Goal: Information Seeking & Learning: Find specific fact

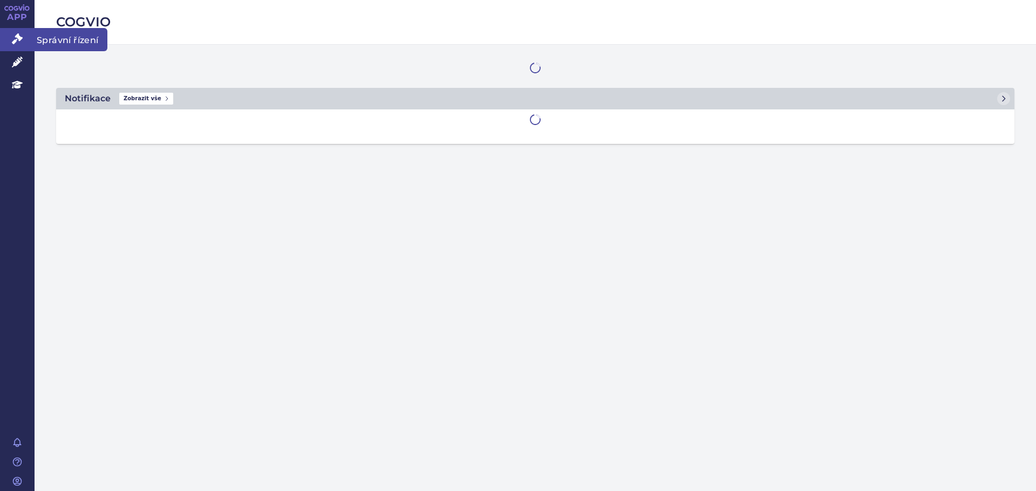
click at [20, 43] on icon at bounding box center [17, 38] width 11 height 11
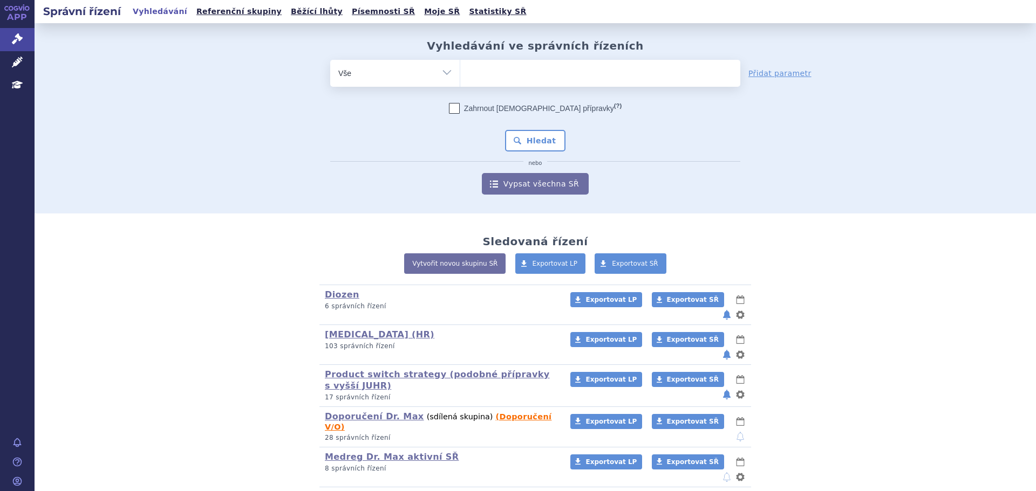
click at [525, 70] on ul at bounding box center [600, 71] width 280 height 23
click at [460, 70] on select at bounding box center [460, 72] width 1 height 27
type input "mo"
type input "mont"
type input "montel"
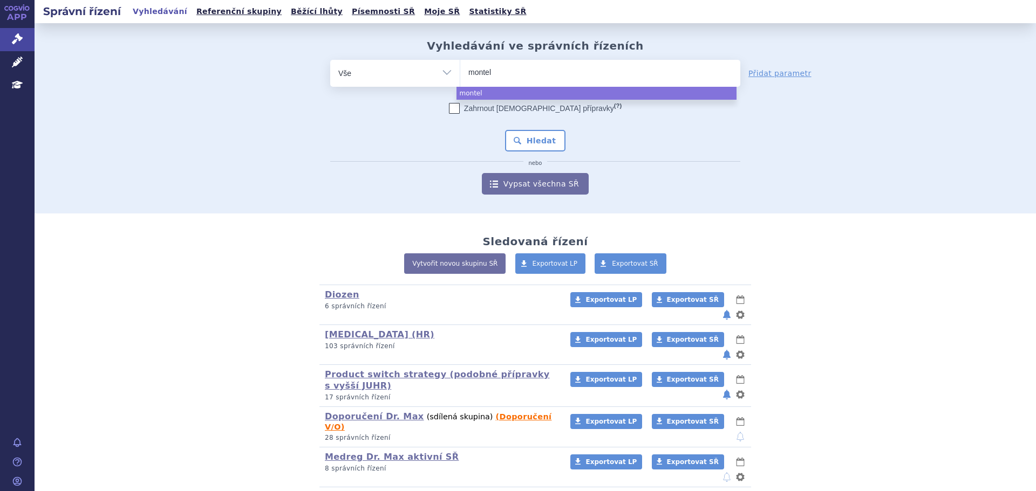
type input "montelu"
type input "monteluka"
type input "montelukast"
type input "montelukast me"
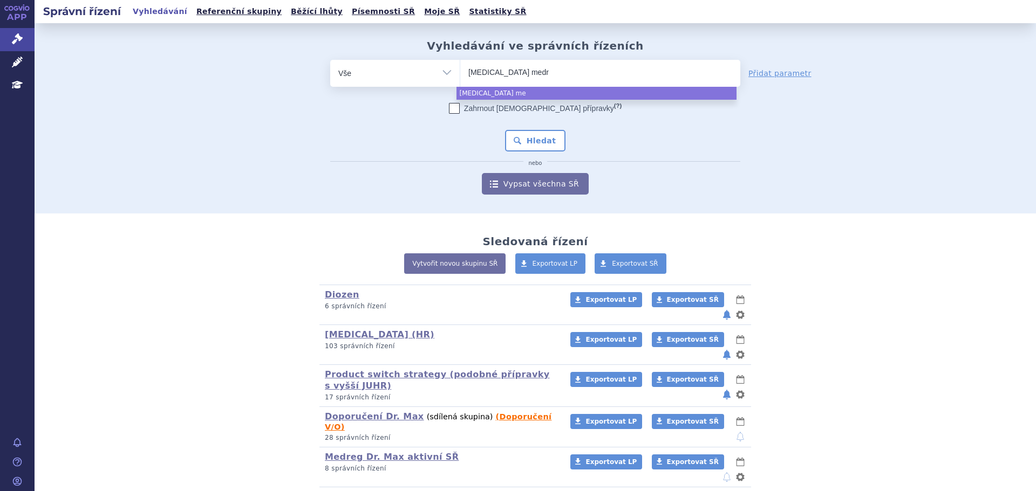
type input "montelukast medre"
type input "montelukast medreg"
select select "montelukast medreg"
click at [534, 154] on div "Zahrnout bratrské přípravky (?) * Pozor, hledání dle vyhledávacího parametru In…" at bounding box center [535, 149] width 410 height 92
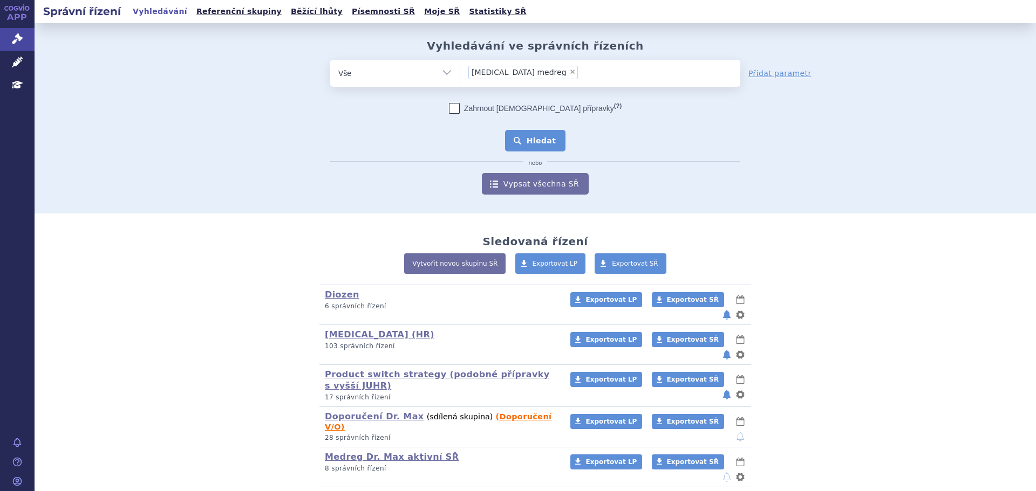
click at [537, 138] on button "Hledat" at bounding box center [535, 141] width 61 height 22
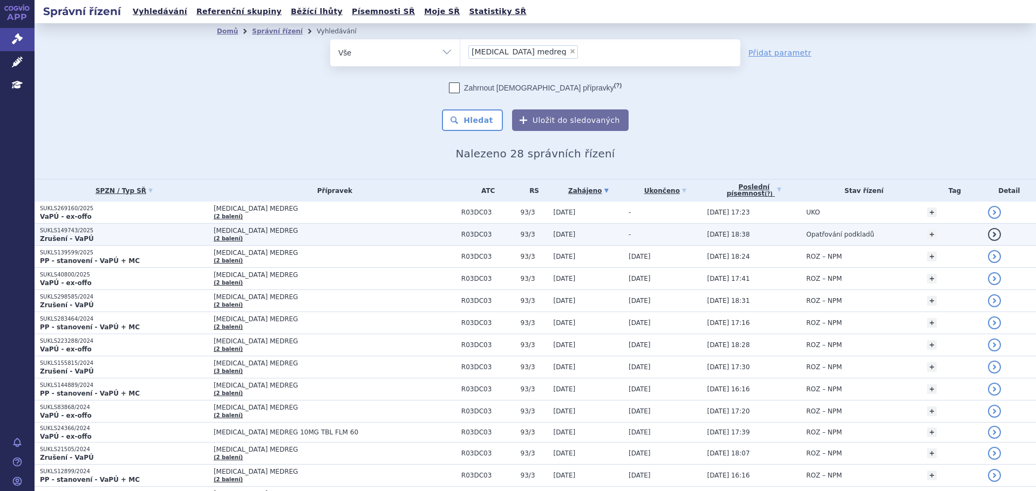
click at [135, 227] on p "SUKLS149743/2025" at bounding box center [124, 231] width 168 height 8
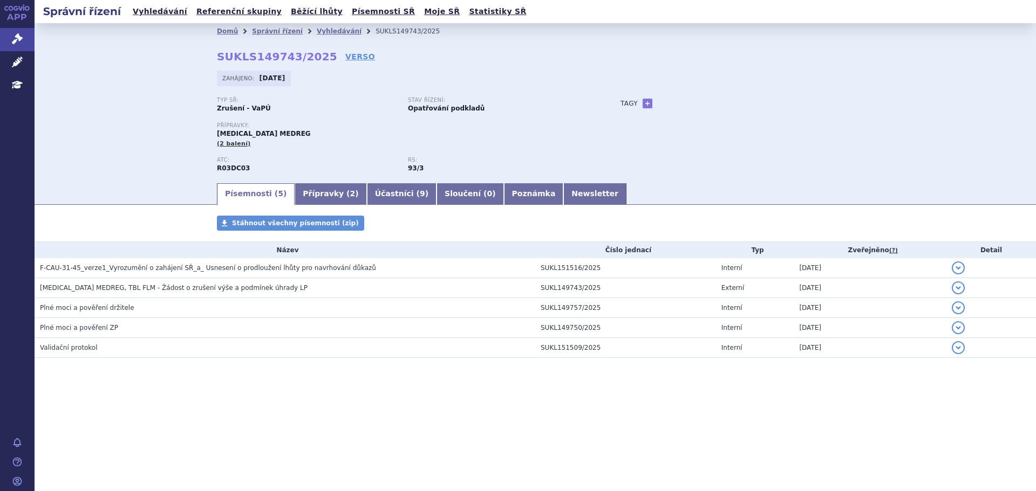
click at [327, 373] on div "Písemnosti Stáhnout všechny písemnosti (zip) Název Číslo jednací Typ Zveřejněno…" at bounding box center [535, 298] width 1001 height 164
click at [295, 193] on link "Přípravky ( 2 )" at bounding box center [330, 194] width 72 height 22
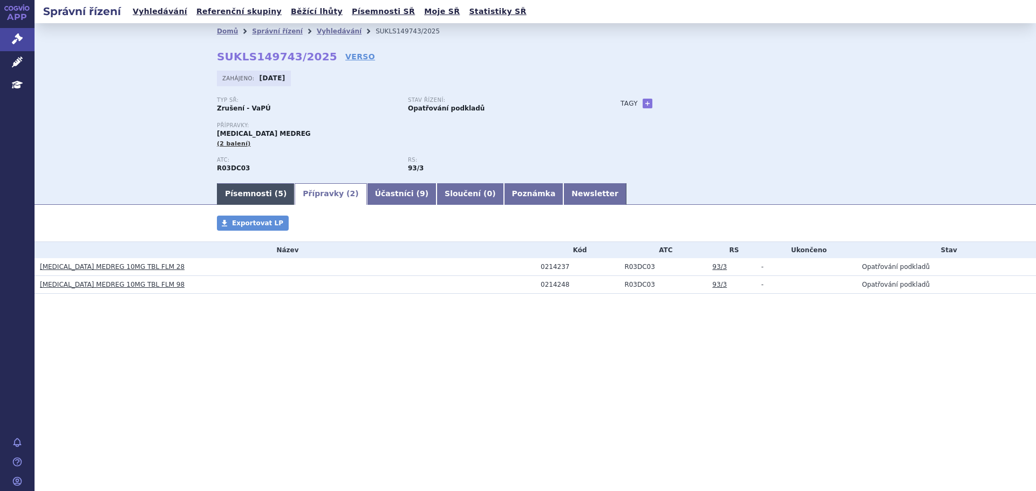
click at [247, 192] on link "Písemnosti ( 5 )" at bounding box center [256, 194] width 78 height 22
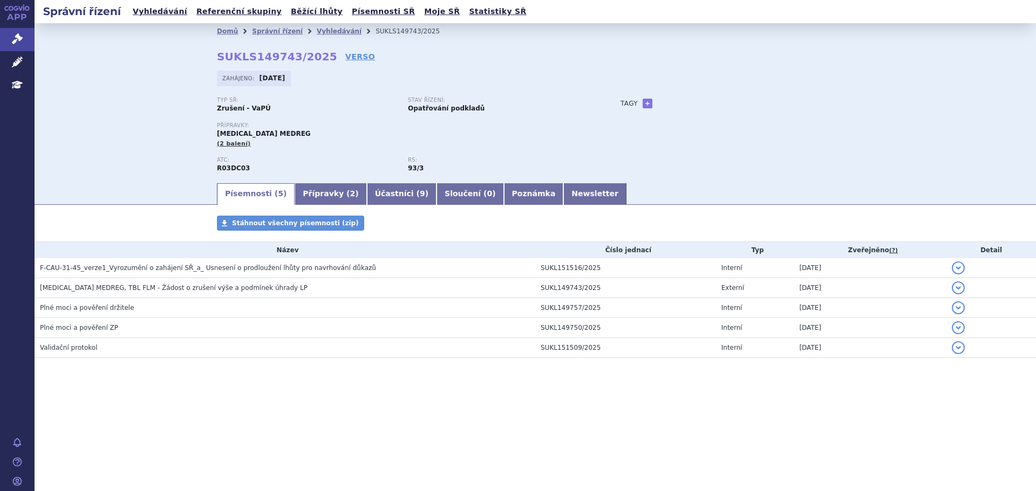
click at [124, 467] on div "Správní řízení Vyhledávání Referenční skupiny Běžící lhůty Písemnosti SŘ Moje S…" at bounding box center [535, 245] width 1001 height 491
click at [497, 437] on div "Správní řízení Vyhledávání Referenční skupiny Běžící lhůty Písemnosti SŘ Moje S…" at bounding box center [535, 245] width 1001 height 491
click at [584, 409] on section "Domů Správní řízení Vyhledávání SUKLS149743/2025 SUKLS149743/2025 VERSO Zahájen…" at bounding box center [535, 223] width 1001 height 400
click at [844, 434] on div "Správní řízení Vyhledávání Referenční skupiny Běžící lhůty Písemnosti SŘ Moje S…" at bounding box center [535, 245] width 1001 height 491
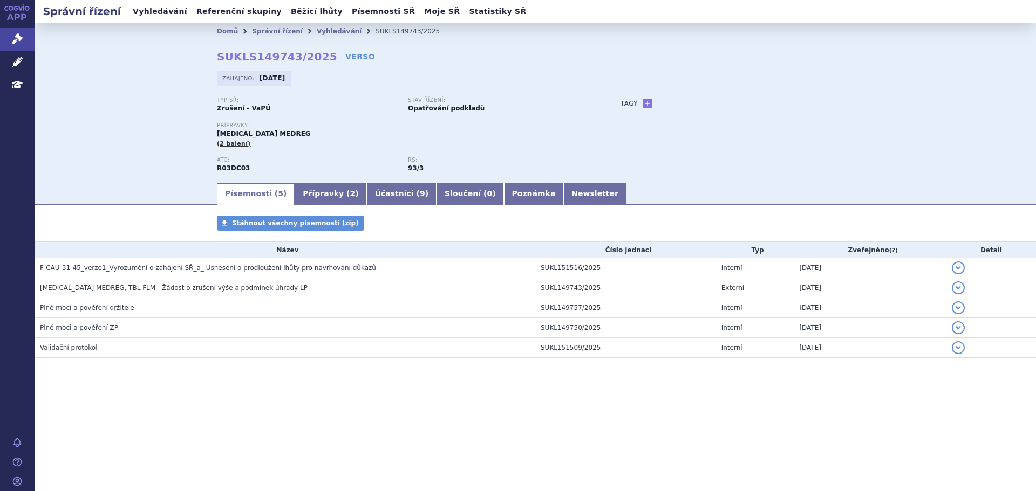
click at [417, 430] on div "Správní řízení Vyhledávání Referenční skupiny Běžící lhůty Písemnosti SŘ Moje S…" at bounding box center [535, 245] width 1001 height 491
drag, startPoint x: 308, startPoint y: 201, endPoint x: 271, endPoint y: 197, distance: 36.9
click at [308, 201] on link "Přípravky ( 2 )" at bounding box center [330, 194] width 72 height 22
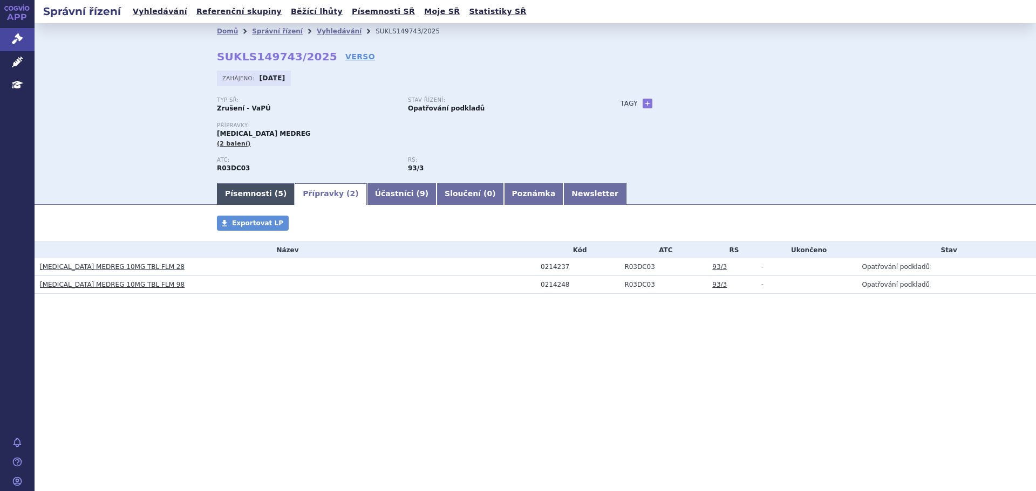
click at [244, 197] on link "Písemnosti ( 5 )" at bounding box center [256, 194] width 78 height 22
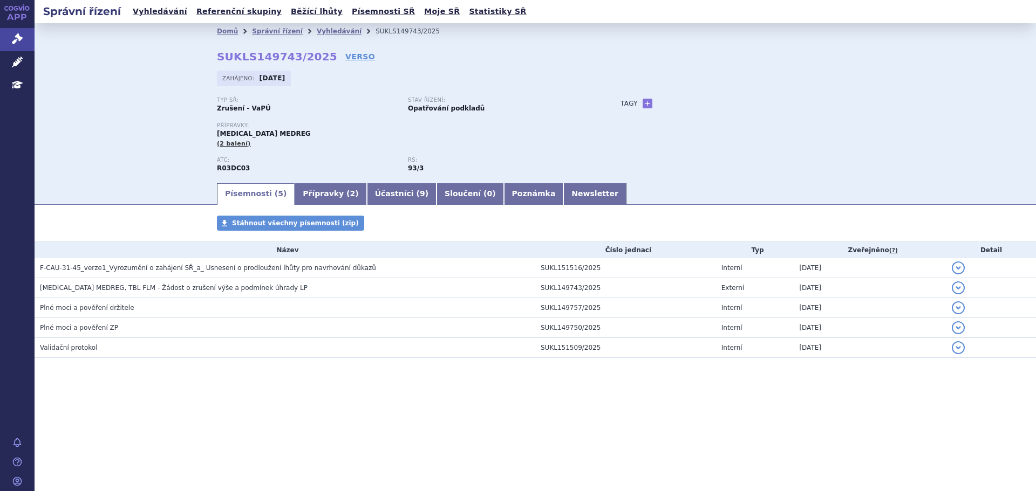
click at [280, 408] on section "Domů Správní řízení Vyhledávání SUKLS149743/2025 SUKLS149743/2025 VERSO Zahájen…" at bounding box center [535, 223] width 1001 height 400
drag, startPoint x: 211, startPoint y: 52, endPoint x: 317, endPoint y: 54, distance: 105.7
click at [317, 54] on div "Domů Správní řízení Vyhledávání SUKLS149743/2025 SUKLS149743/2025 VERSO Zahájen…" at bounding box center [535, 110] width 680 height 142
copy strong "SUKLS149743/2025"
click at [311, 60] on strong "SUKLS149743/2025" at bounding box center [277, 56] width 120 height 13
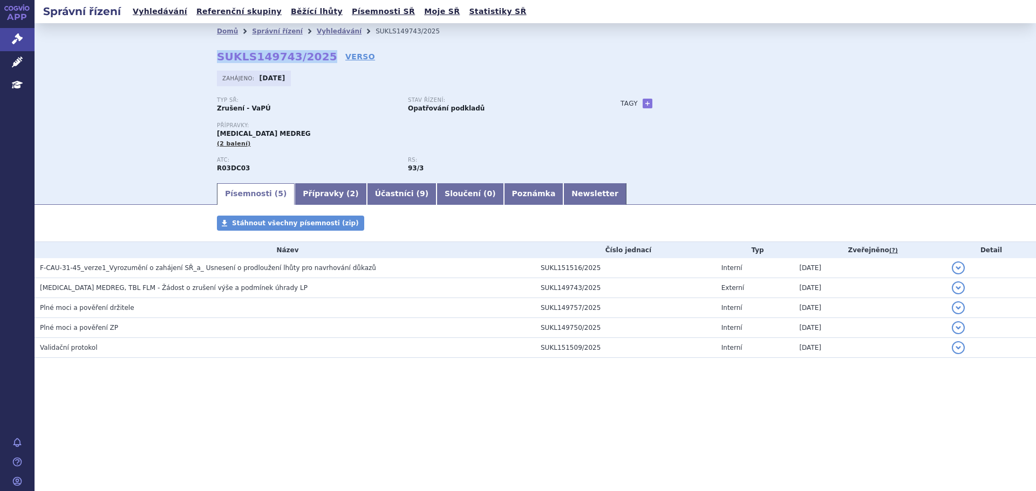
drag, startPoint x: 317, startPoint y: 58, endPoint x: 216, endPoint y: 61, distance: 101.4
click at [216, 61] on div "Domů Správní řízení Vyhledávání SUKLS149743/2025 SUKLS149743/2025 VERSO Zahájen…" at bounding box center [535, 110] width 680 height 142
copy strong "SUKLS149743/2025"
click at [367, 193] on link "Účastníci ( 9 )" at bounding box center [402, 194] width 70 height 22
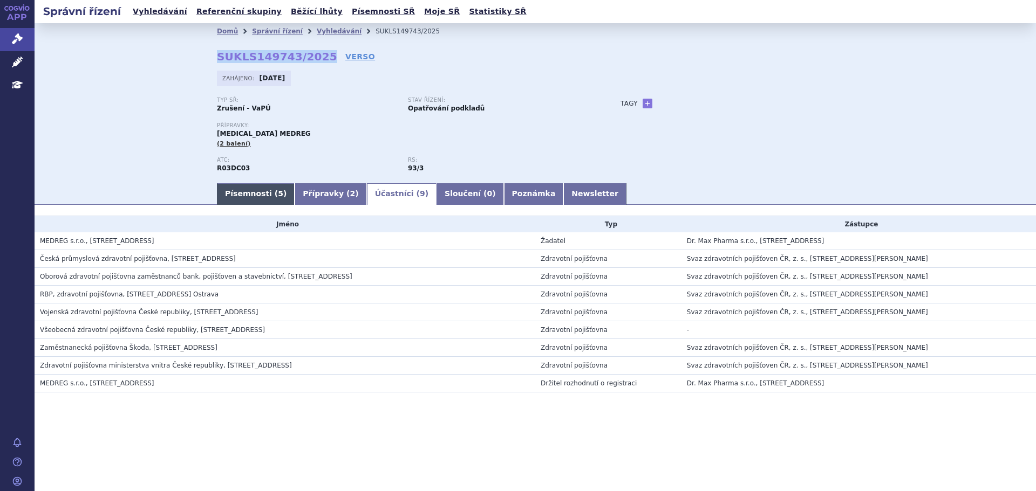
click at [245, 197] on link "Písemnosti ( 5 )" at bounding box center [256, 194] width 78 height 22
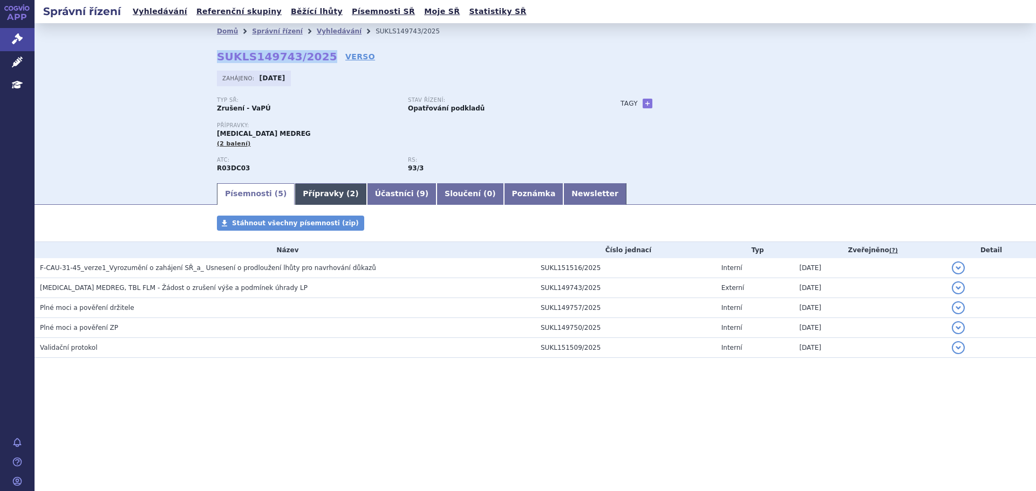
click at [318, 198] on link "Přípravky ( 2 )" at bounding box center [330, 194] width 72 height 22
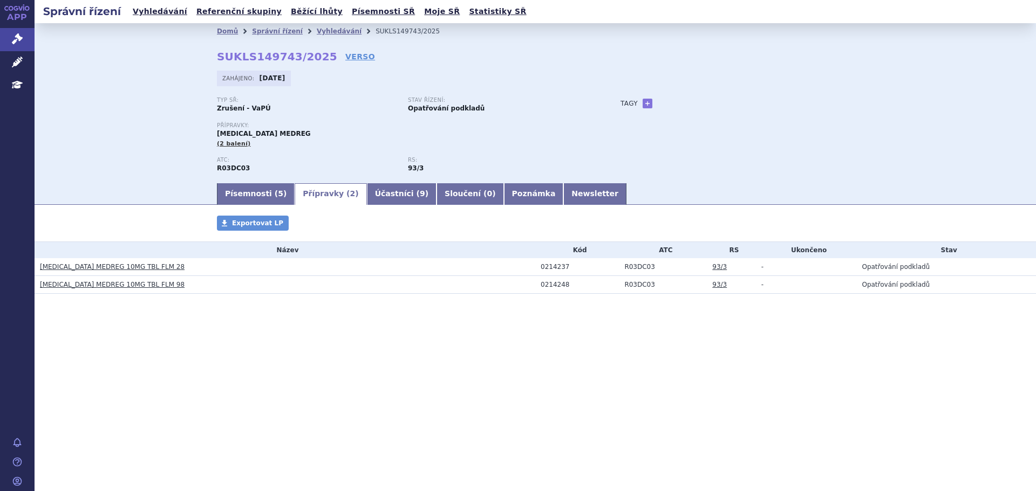
click at [562, 268] on div "0214237" at bounding box center [579, 267] width 78 height 8
copy div "0214237"
click at [550, 285] on div "0214248" at bounding box center [579, 285] width 78 height 8
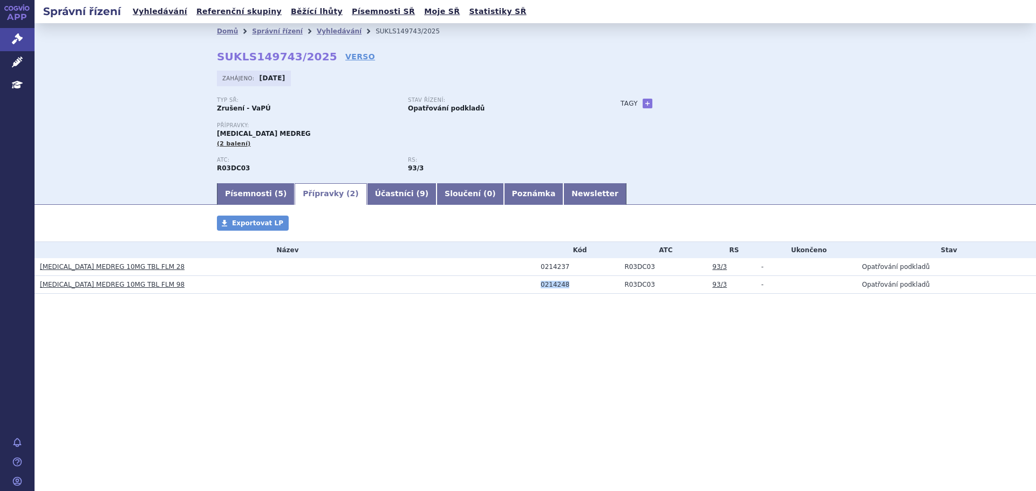
copy div "0214248"
click at [231, 196] on link "Písemnosti ( 5 )" at bounding box center [256, 194] width 78 height 22
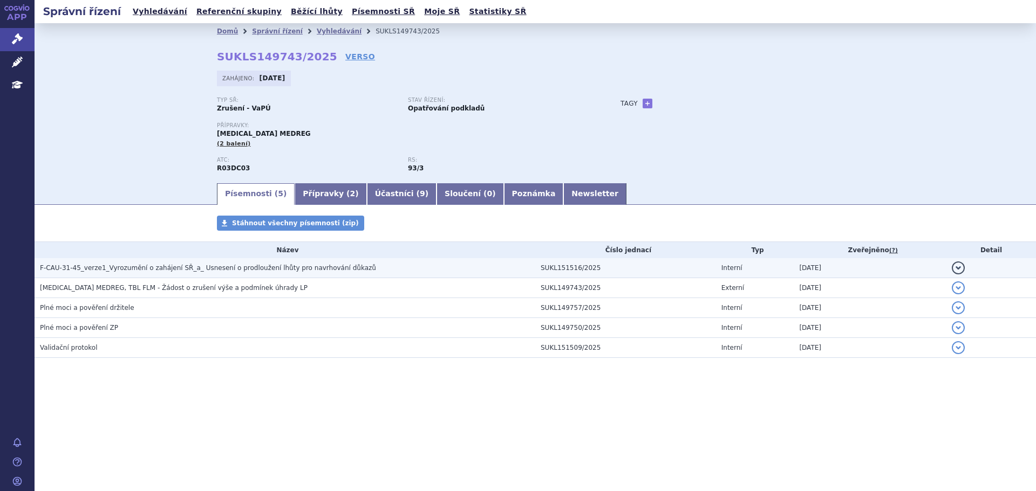
click at [168, 272] on span "F-CAU-31-45_verze1_Vyrozumění o zahájení SŘ_a_ Usnesení o prodloužení lhůty pro…" at bounding box center [208, 268] width 336 height 8
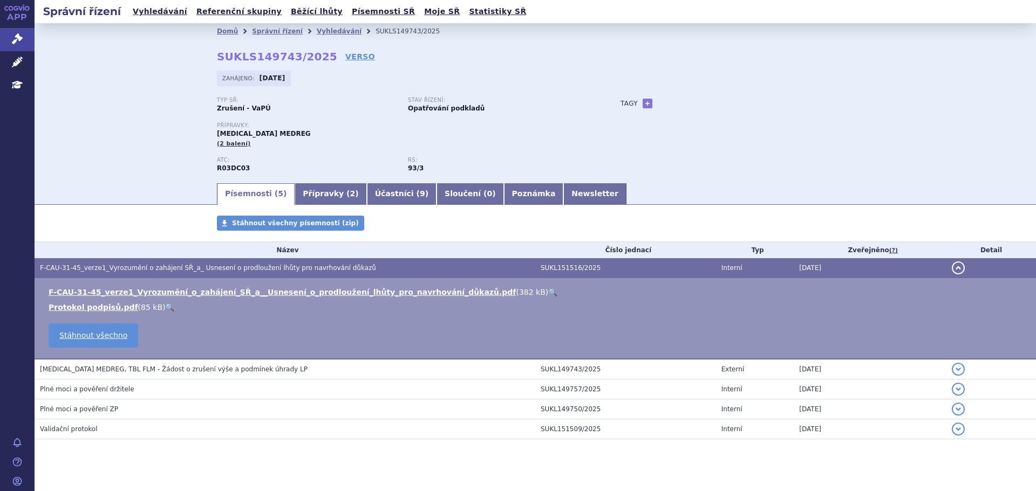
click at [548, 290] on link "🔍" at bounding box center [552, 292] width 9 height 9
click at [345, 58] on link "VERSO" at bounding box center [360, 56] width 30 height 11
click at [345, 59] on link "VERSO" at bounding box center [360, 56] width 30 height 11
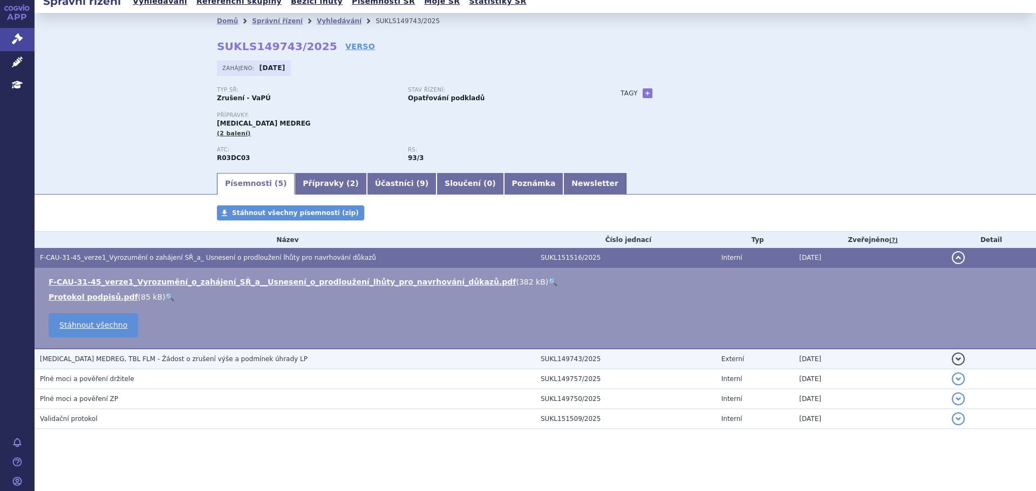
scroll to position [13, 0]
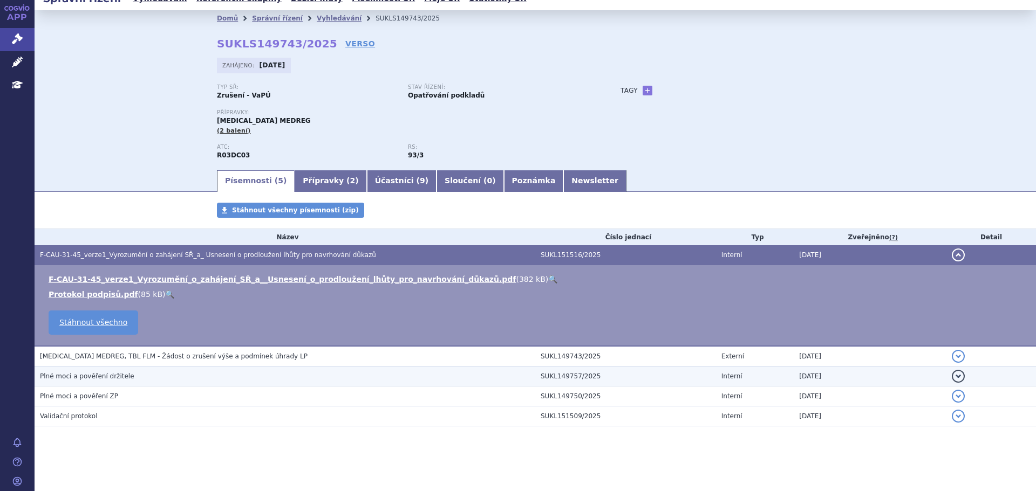
click at [154, 380] on h3 "Plné moci a pověření držitele" at bounding box center [287, 376] width 495 height 11
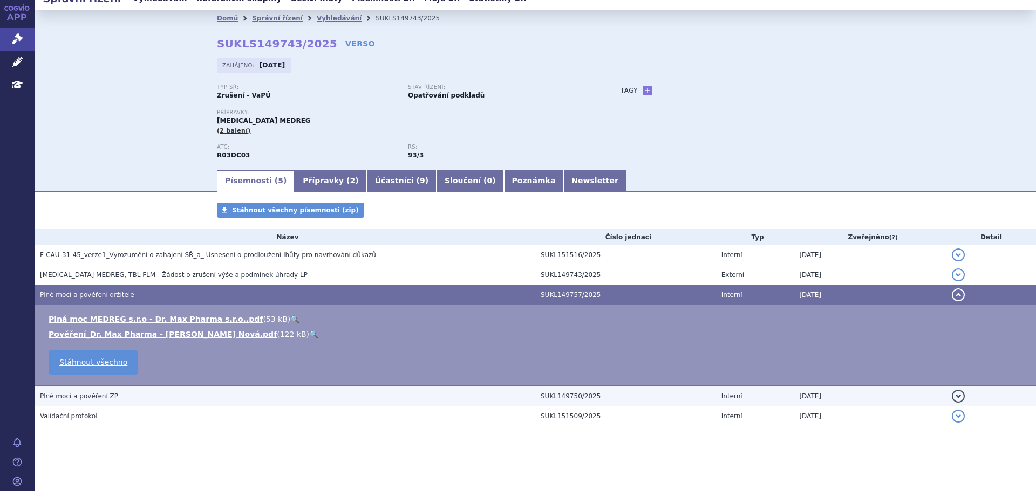
click at [152, 390] on td "Plné moci a pověření ZP" at bounding box center [285, 396] width 501 height 20
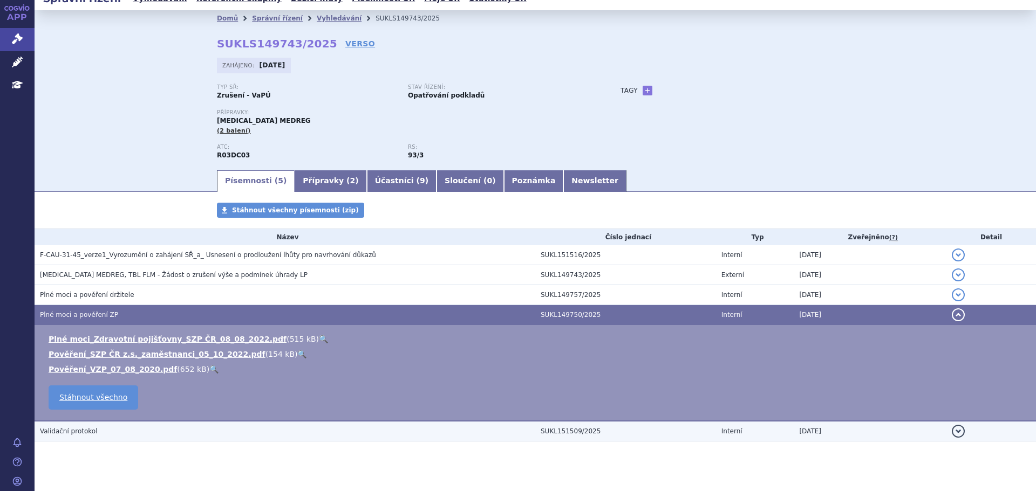
click at [147, 427] on h3 "Validační protokol" at bounding box center [287, 431] width 495 height 11
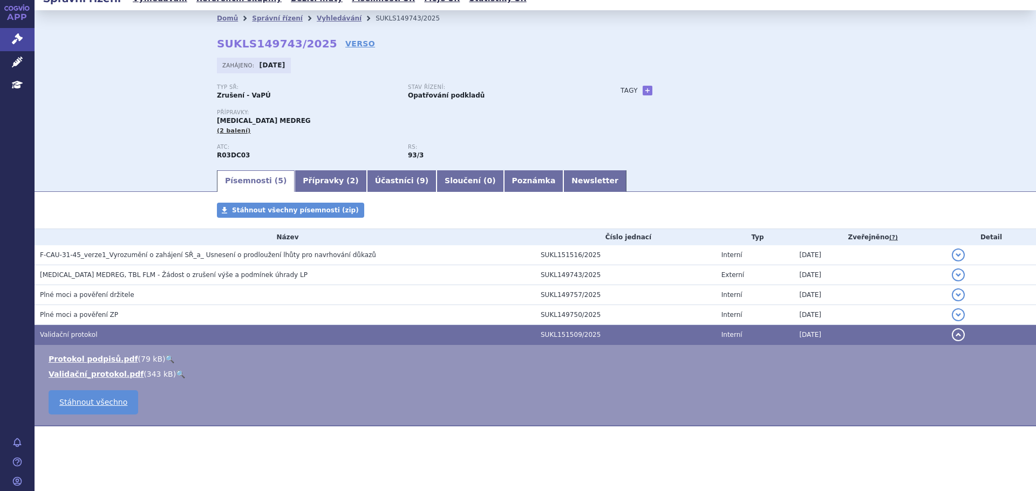
click at [165, 360] on link "🔍" at bounding box center [169, 359] width 9 height 9
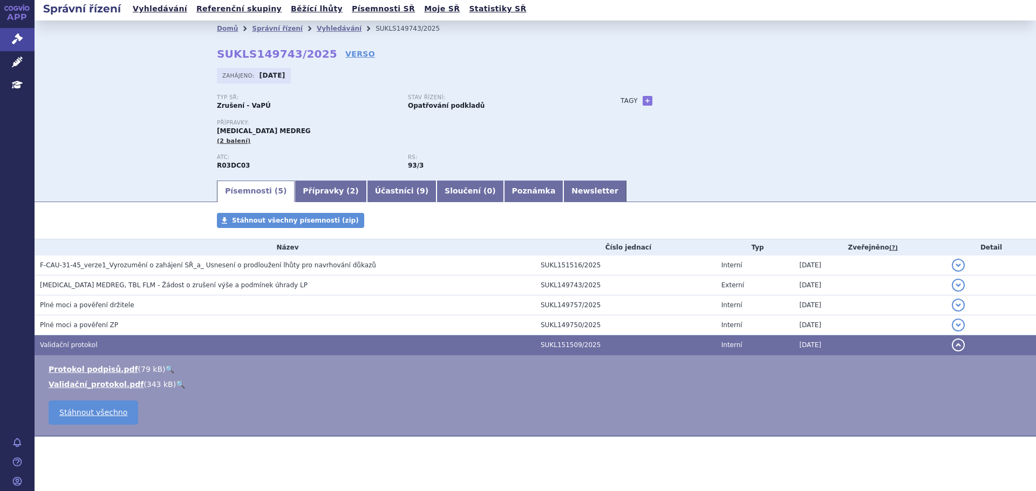
scroll to position [0, 0]
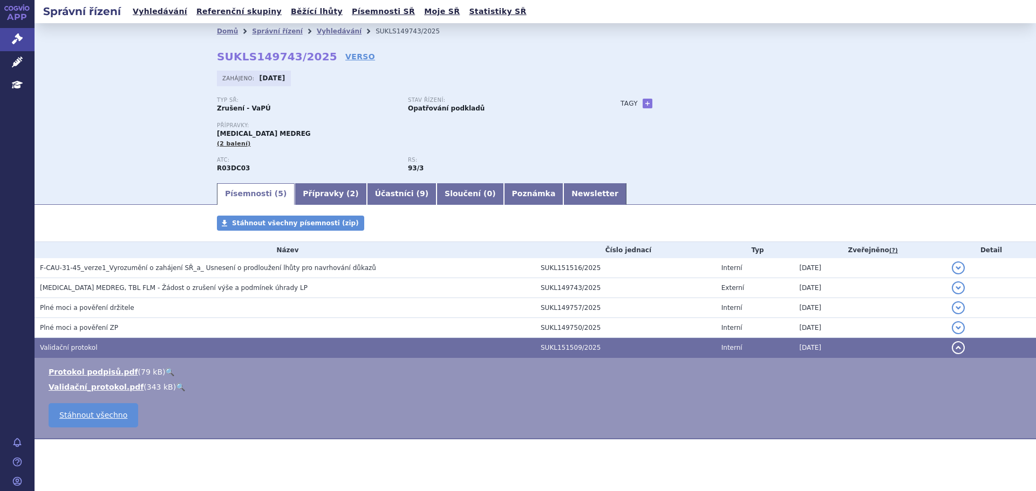
click at [690, 145] on div "Typ SŘ: Zrušení - VaPÚ Stav řízení: Opatřování podkladů Přípravky: MONTELUKAST …" at bounding box center [535, 139] width 636 height 85
click at [317, 190] on link "Přípravky ( 2 )" at bounding box center [330, 194] width 72 height 22
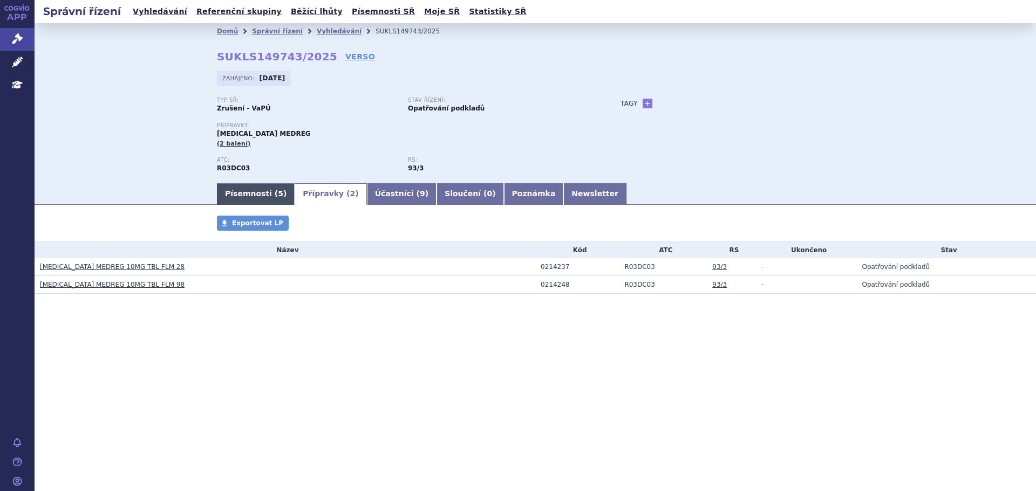
click at [242, 190] on link "Písemnosti ( 5 )" at bounding box center [256, 194] width 78 height 22
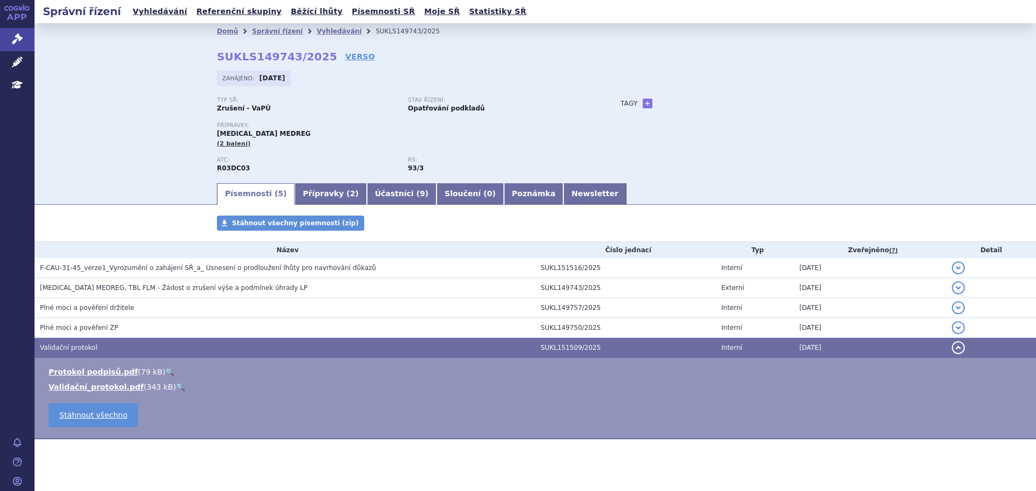
click at [91, 174] on div "Domů Správní řízení Vyhledávání SUKLS149743/2025 SUKLS149743/2025 VERSO Zahájen…" at bounding box center [535, 102] width 1001 height 159
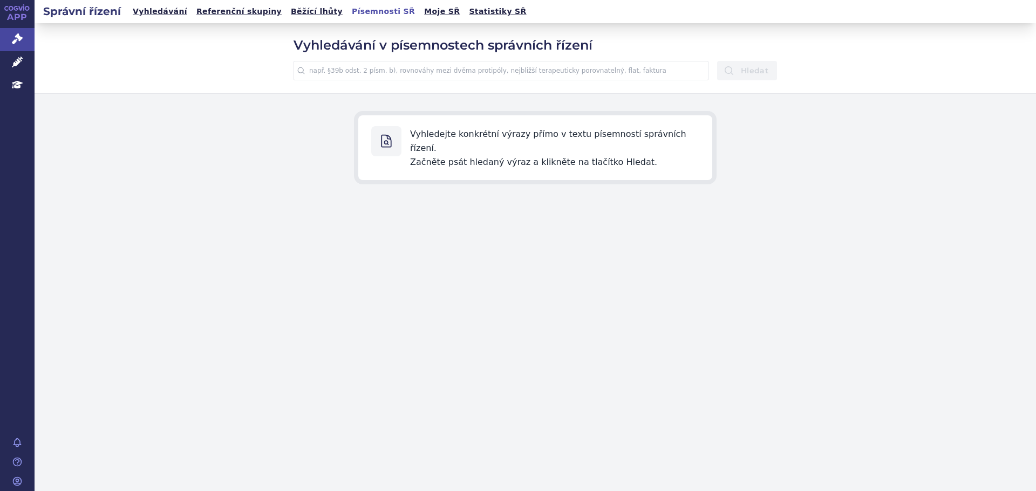
click at [383, 74] on input "text" at bounding box center [500, 70] width 415 height 19
click at [717, 61] on button "Hledat" at bounding box center [747, 70] width 60 height 19
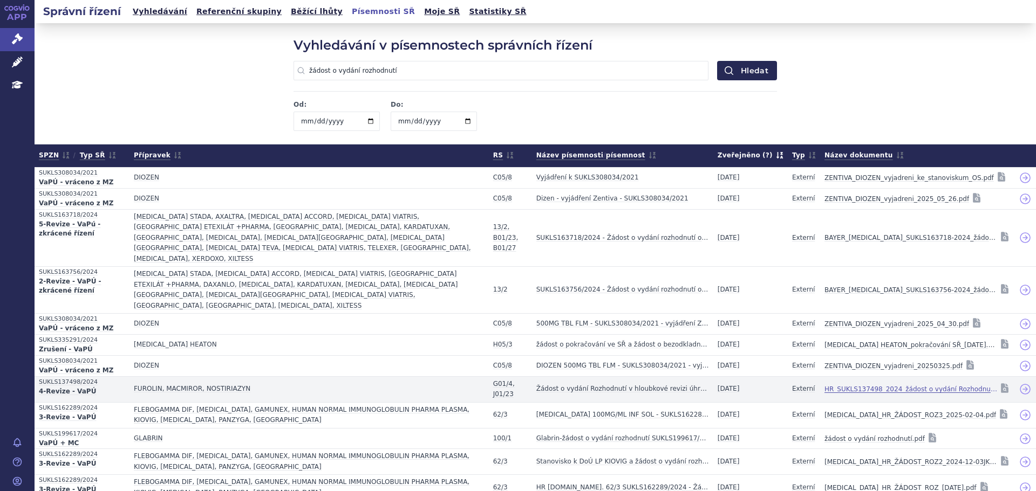
click at [947, 382] on link "HR_SUKLS137498_2024_žádost o vydání Rozhodnutí_[DATE].pdf" at bounding box center [910, 389] width 173 height 15
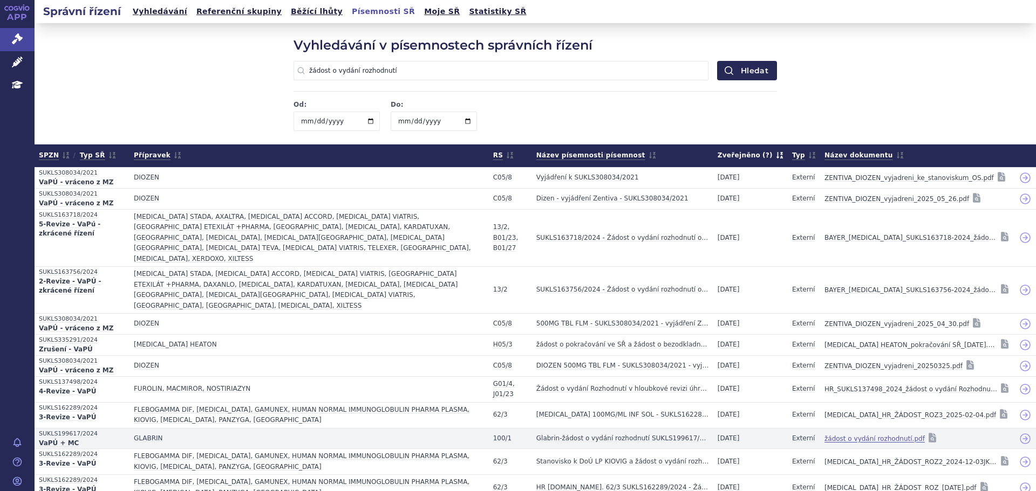
click at [865, 431] on link "žádost o vydání rozhodnutí.pdf" at bounding box center [874, 438] width 100 height 15
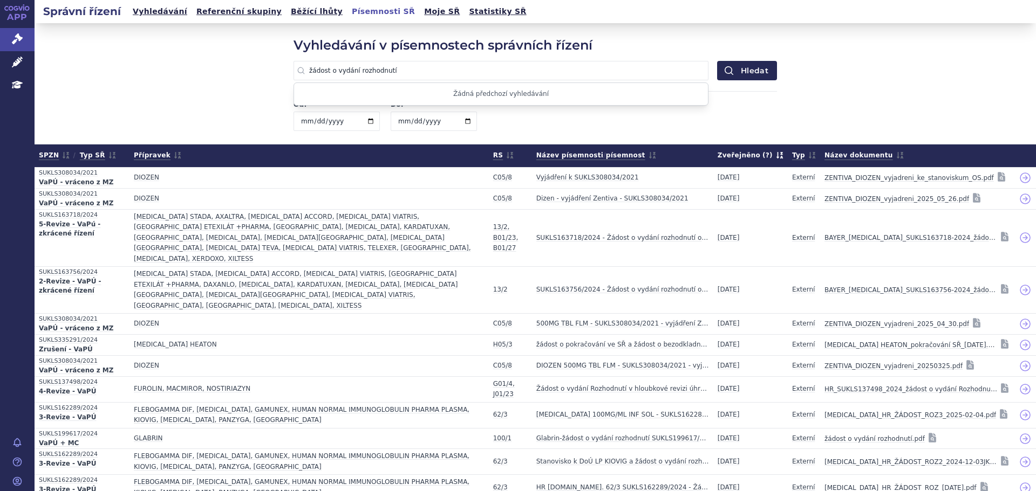
drag, startPoint x: 413, startPoint y: 73, endPoint x: 330, endPoint y: 70, distance: 82.6
click at [330, 70] on input "žádost o vydání rozhodnutí" at bounding box center [500, 70] width 415 height 19
click at [717, 61] on button "Hledat" at bounding box center [747, 70] width 60 height 19
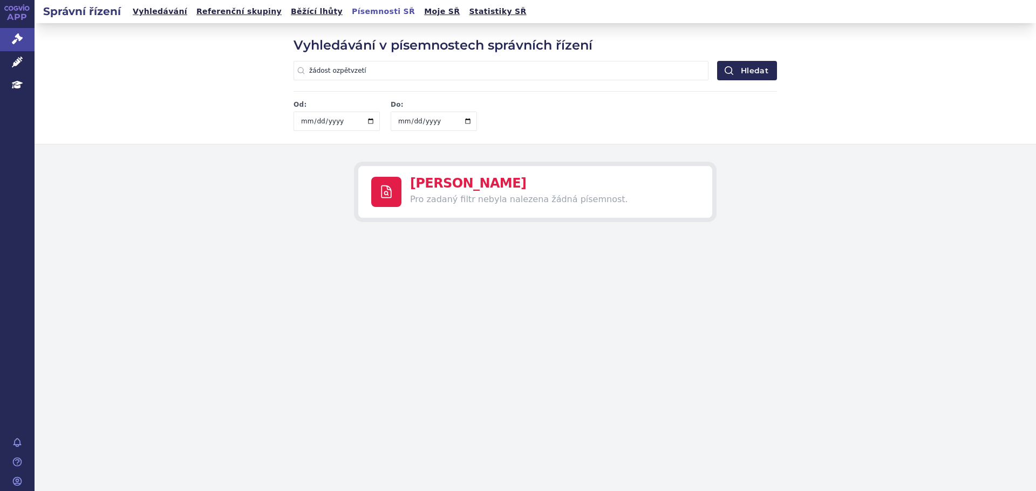
click at [334, 71] on input "žádost ozpětvzetí" at bounding box center [500, 70] width 415 height 19
click at [755, 69] on button "Hledat" at bounding box center [747, 70] width 60 height 19
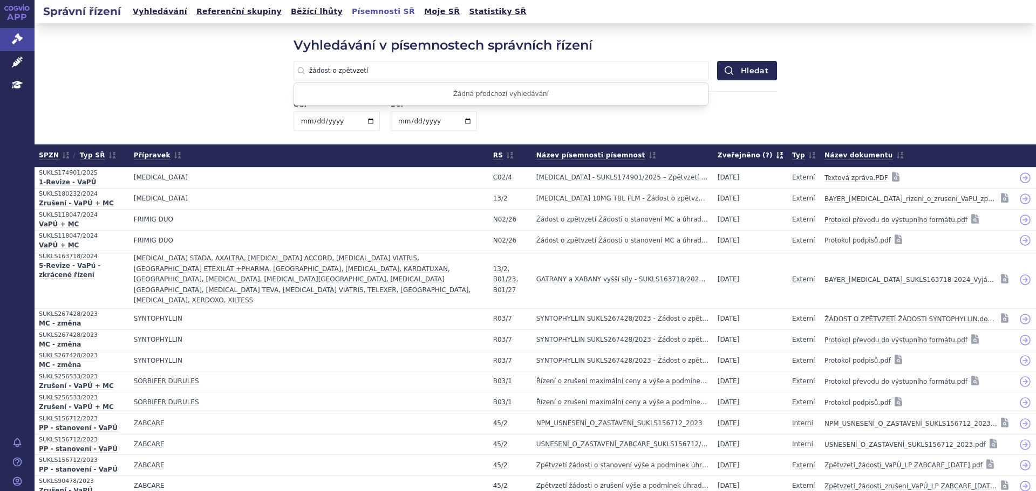
drag, startPoint x: 385, startPoint y: 72, endPoint x: 332, endPoint y: 70, distance: 52.9
click at [332, 70] on input "žádost o zpětvzetí" at bounding box center [500, 70] width 415 height 19
type input "žádost o vydání rozhodnutí"
click at [717, 61] on button "Hledat" at bounding box center [747, 70] width 60 height 19
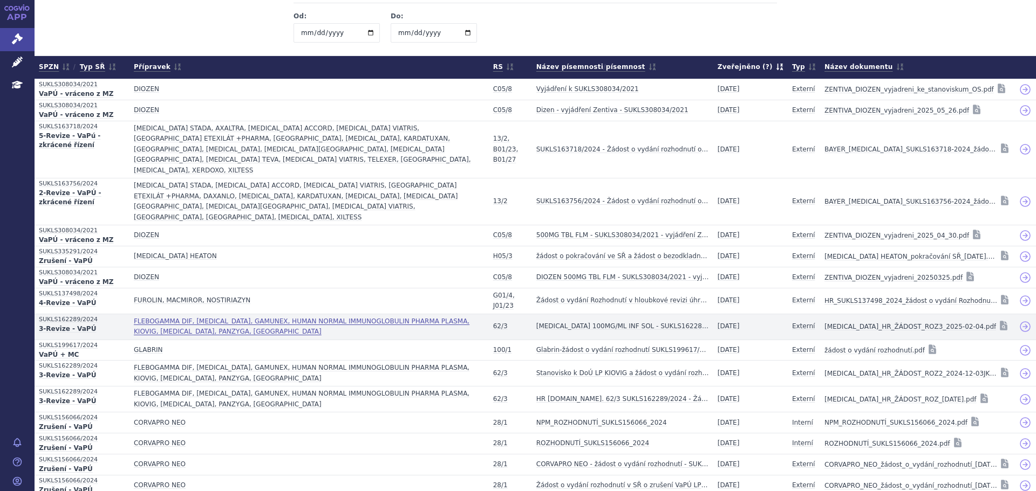
scroll to position [108, 0]
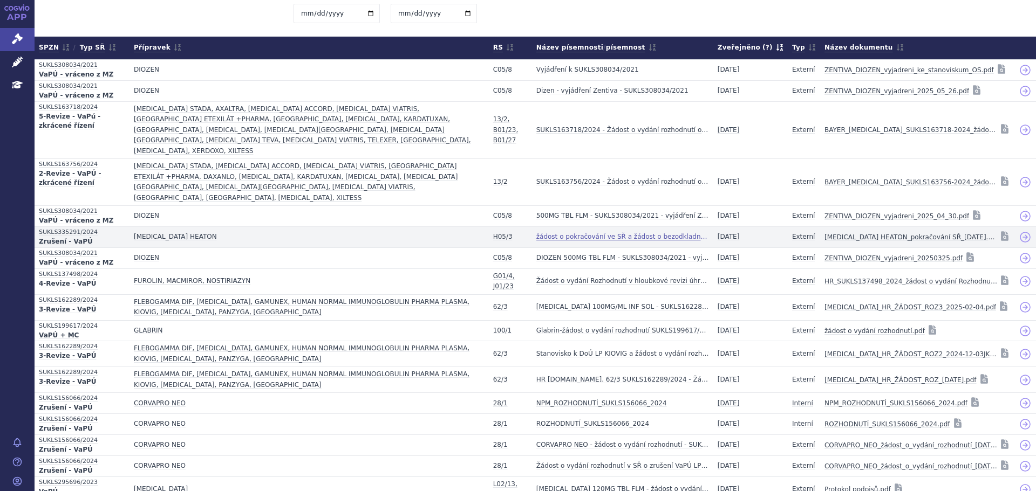
click at [568, 232] on strong "žádost o pokračování ve SŘ a žádost o bezodkladné vydání rozhodnutí SUKLS335291…" at bounding box center [622, 237] width 173 height 11
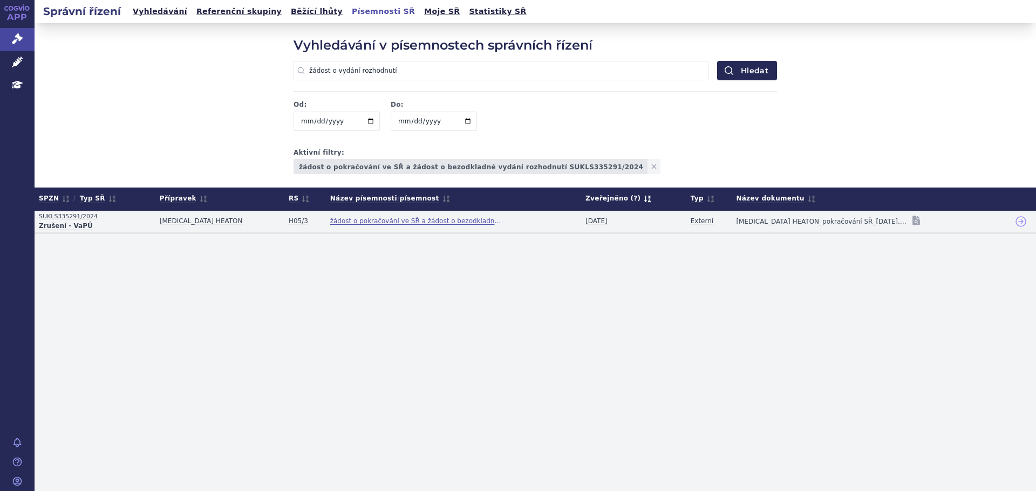
click at [448, 222] on strong "žádost o pokračování ve SŘ a žádost o bezodkladné vydání rozhodnutí SUKLS335291…" at bounding box center [416, 221] width 173 height 11
click at [913, 222] on icon at bounding box center [917, 221] width 8 height 10
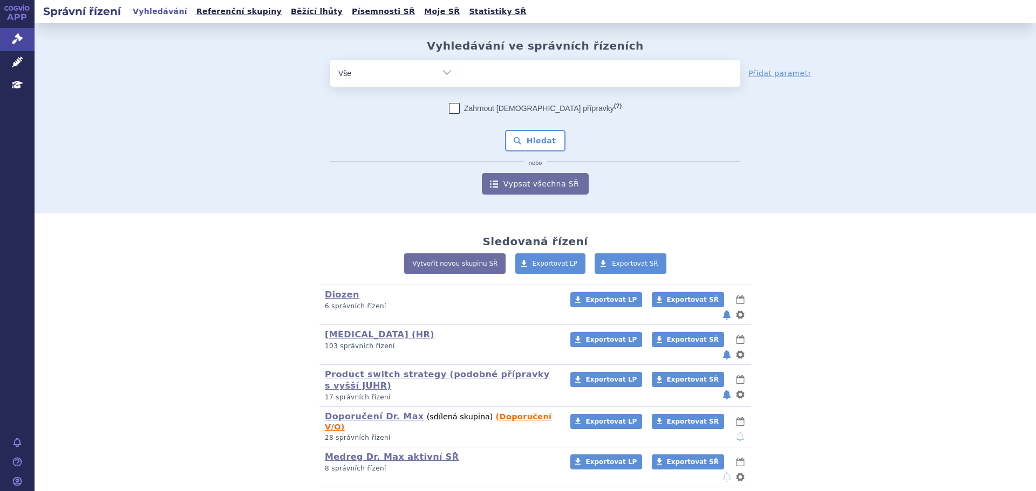
click at [498, 65] on ul at bounding box center [600, 71] width 280 height 23
click at [460, 65] on select at bounding box center [460, 72] width 1 height 27
type input "me"
type input "med"
type input "medr"
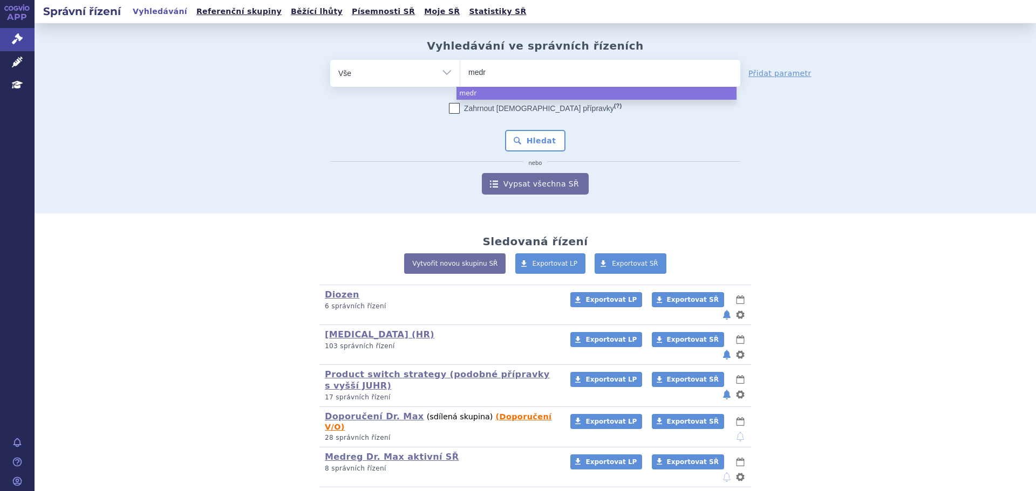
type input "medre"
type input "medreg"
select select "medreg"
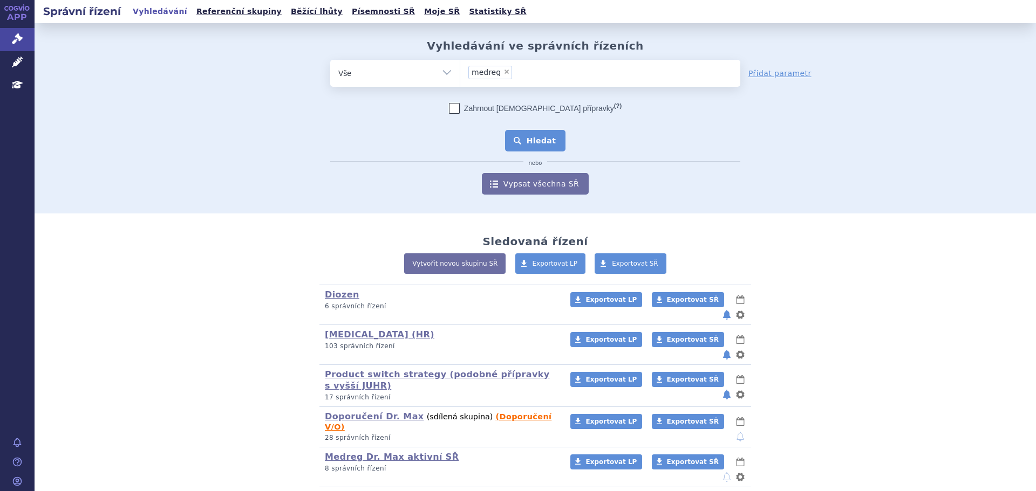
click at [534, 140] on button "Hledat" at bounding box center [535, 141] width 61 height 22
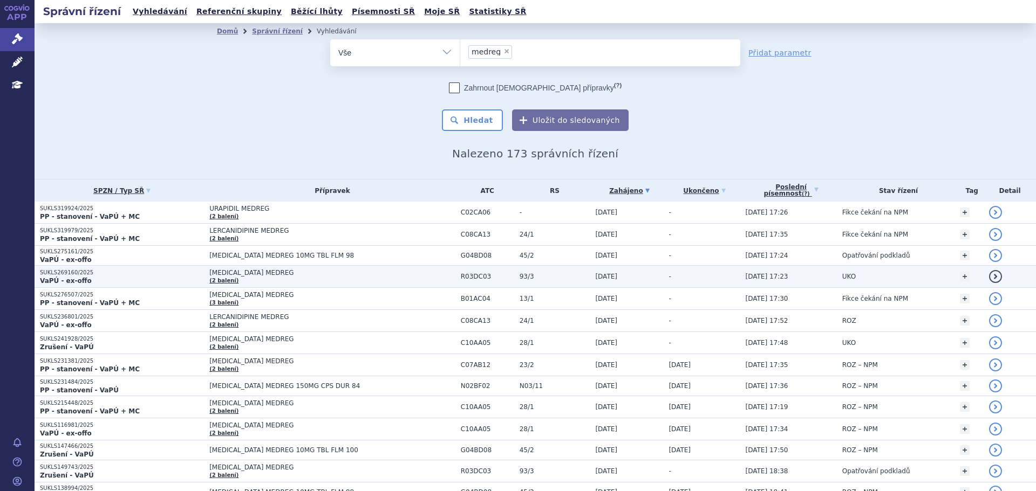
click at [140, 275] on p "SUKLS269160/2025" at bounding box center [122, 273] width 164 height 8
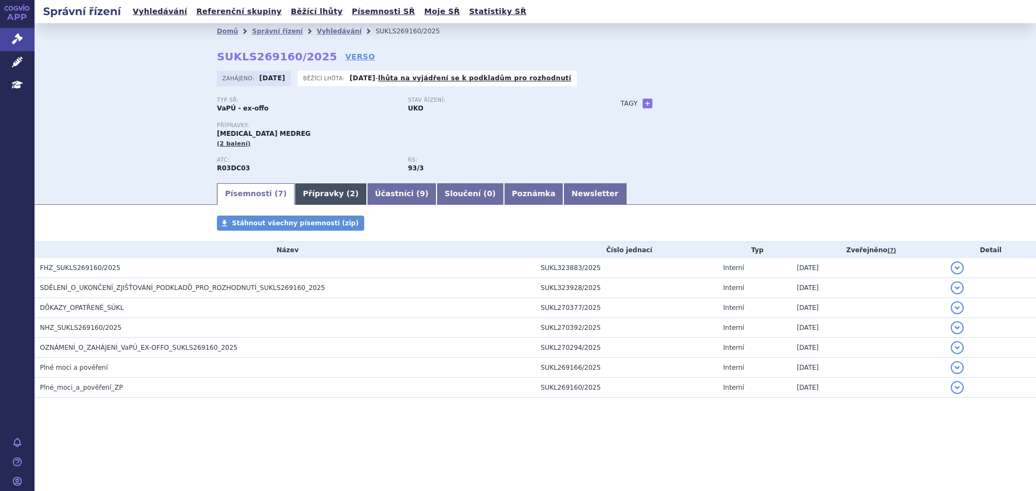
click at [318, 184] on link "Přípravky ( 2 )" at bounding box center [330, 194] width 72 height 22
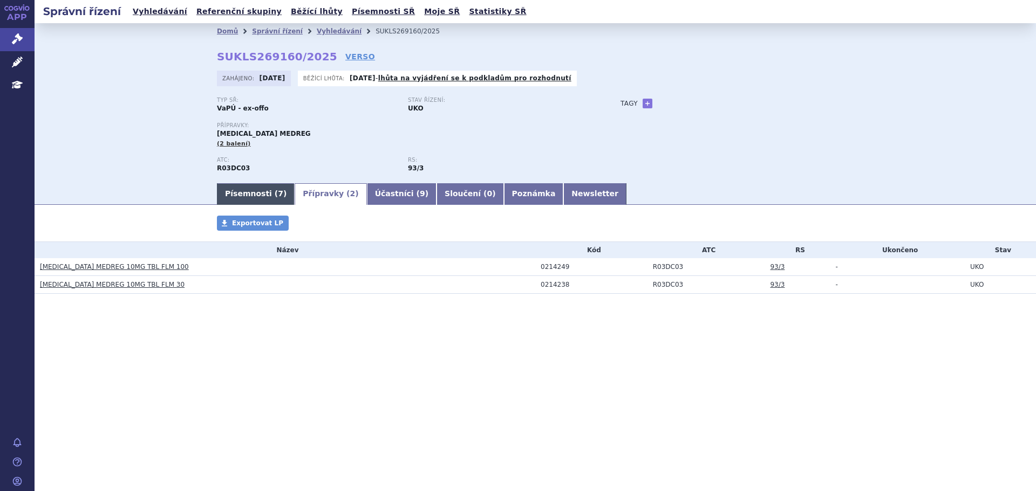
click at [266, 194] on link "Písemnosti ( 7 )" at bounding box center [256, 194] width 78 height 22
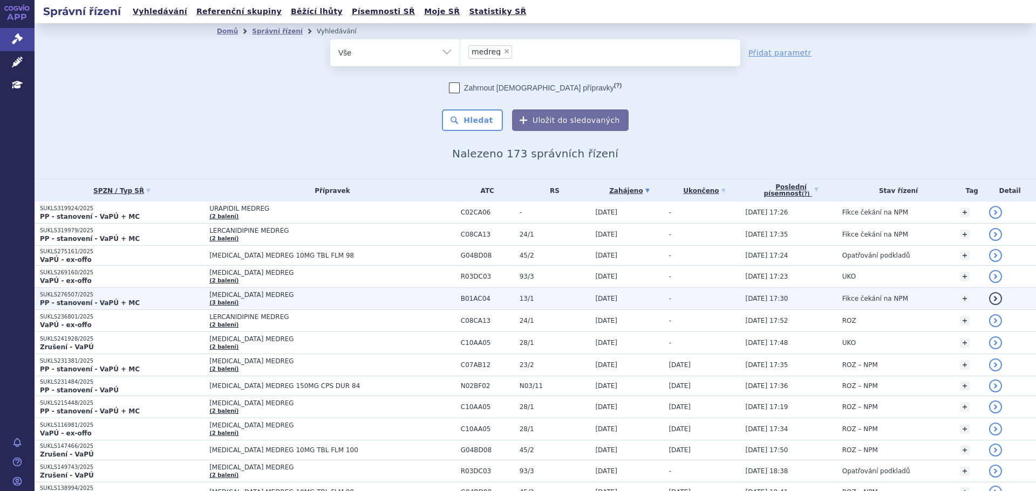
click at [293, 300] on td "[MEDICAL_DATA] MEDREG (3 balení)" at bounding box center [329, 299] width 251 height 22
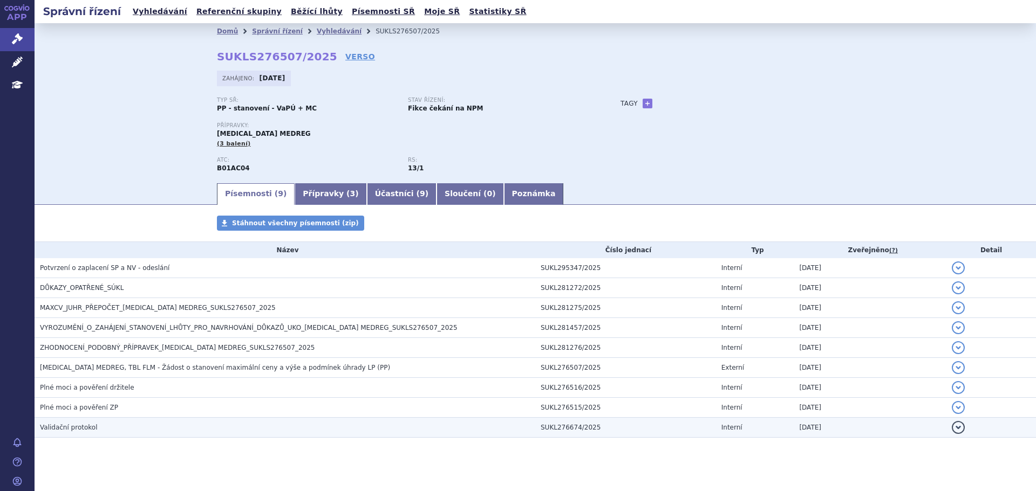
click at [106, 419] on td "Validační protokol" at bounding box center [285, 428] width 501 height 20
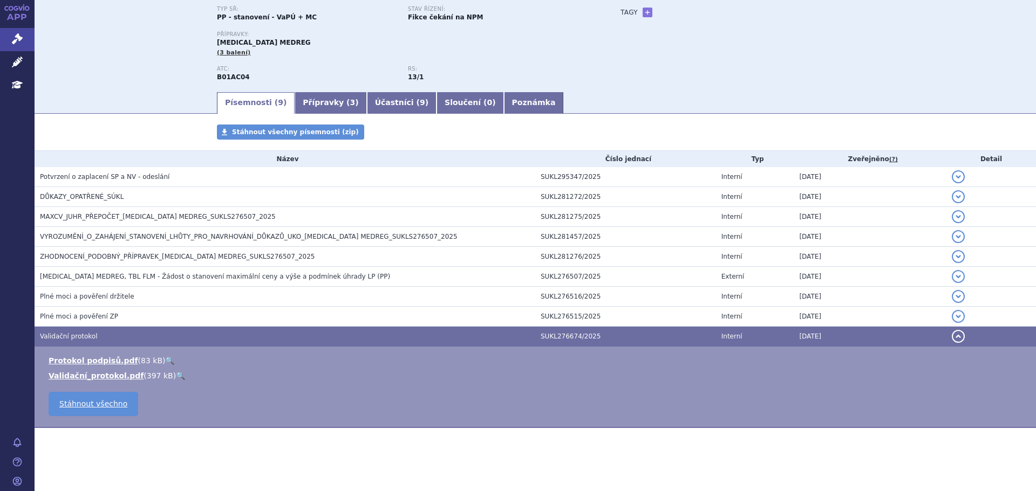
scroll to position [93, 0]
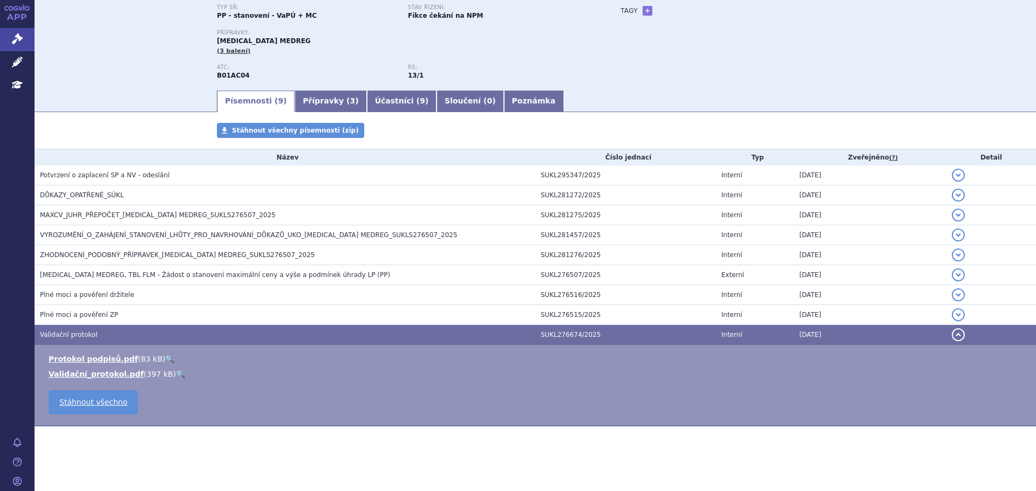
click at [165, 360] on link "🔍" at bounding box center [169, 359] width 9 height 9
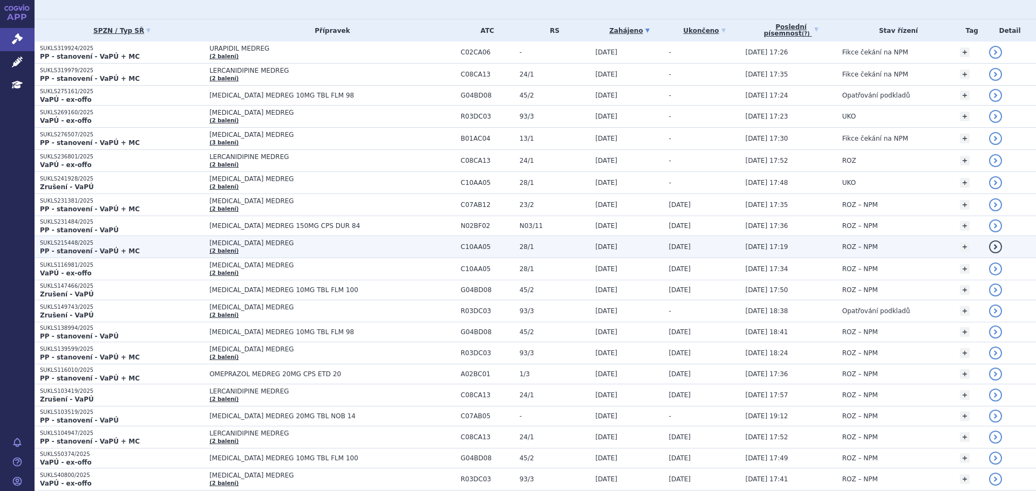
scroll to position [162, 0]
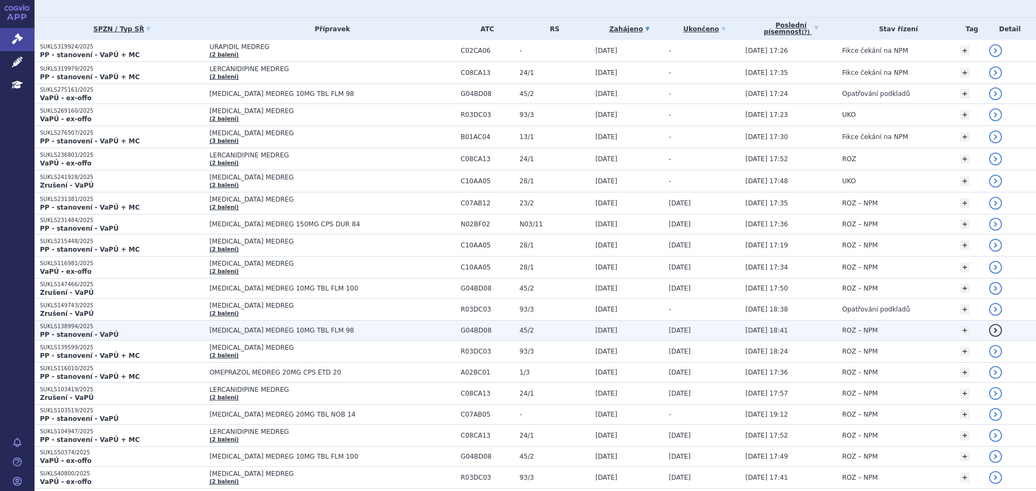
click at [313, 330] on span "[MEDICAL_DATA] MEDREG 10MG TBL FLM 98" at bounding box center [332, 331] width 246 height 8
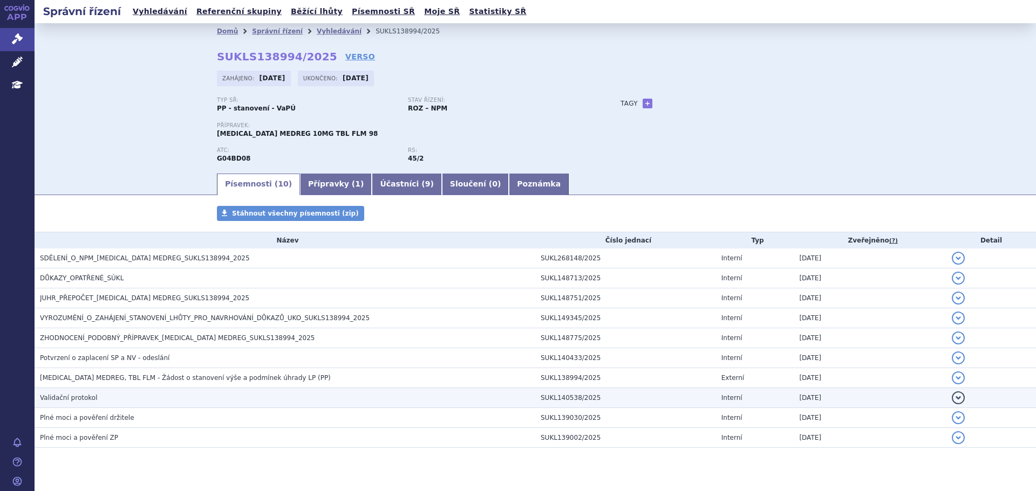
click at [126, 396] on h3 "Validační protokol" at bounding box center [287, 398] width 495 height 11
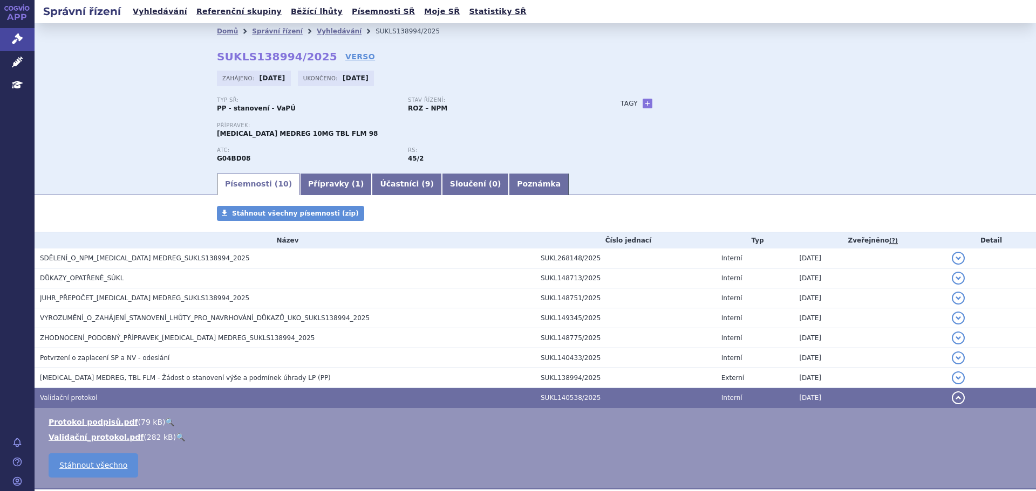
click at [165, 423] on link "🔍" at bounding box center [169, 422] width 9 height 9
